Goal: Navigation & Orientation: Find specific page/section

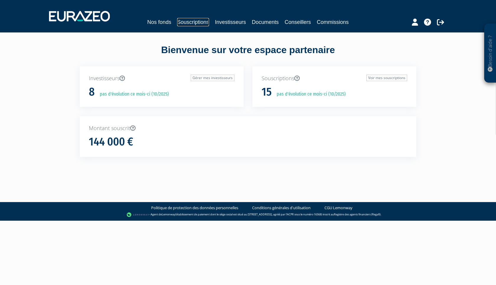
click at [195, 22] on link "Souscriptions" at bounding box center [193, 22] width 32 height 8
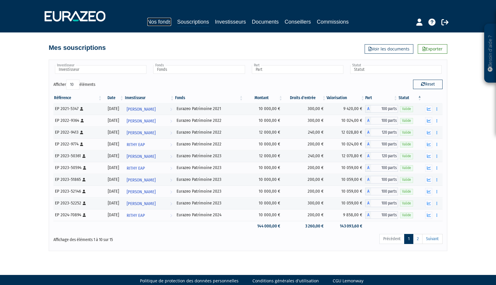
click at [154, 24] on link "Nos fonds" at bounding box center [159, 22] width 24 height 8
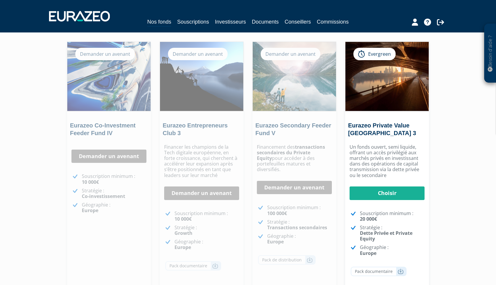
scroll to position [37, 0]
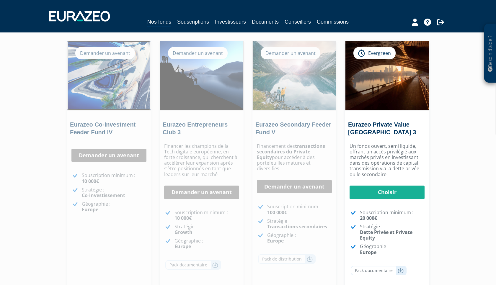
click at [104, 81] on img at bounding box center [108, 75] width 83 height 69
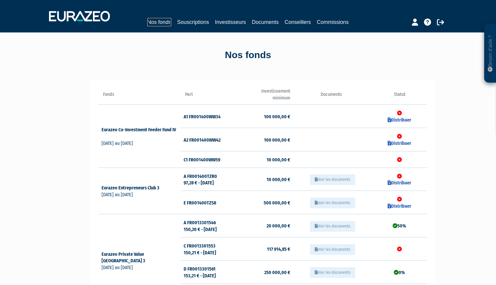
click at [159, 22] on link "Nos fonds" at bounding box center [159, 22] width 24 height 8
